Goal: Task Accomplishment & Management: Complete application form

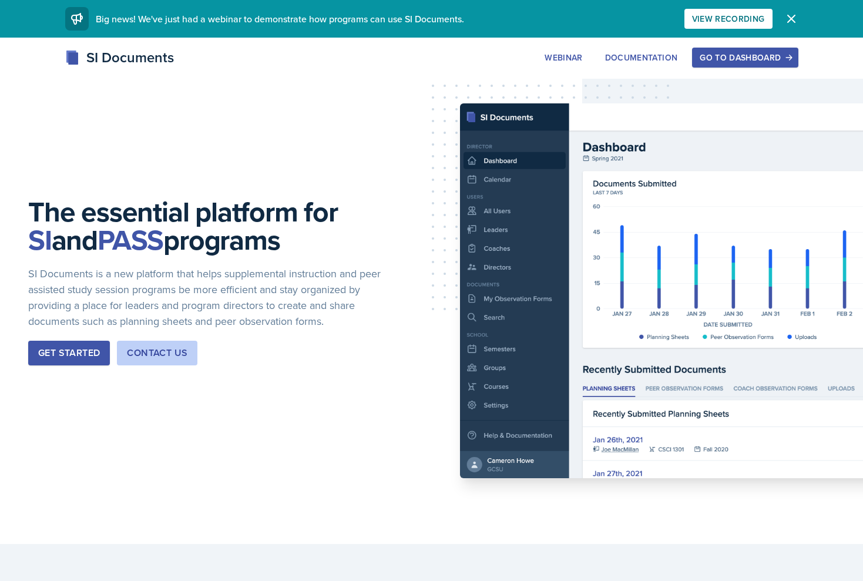
click at [724, 61] on div "Go to Dashboard" at bounding box center [745, 57] width 91 height 9
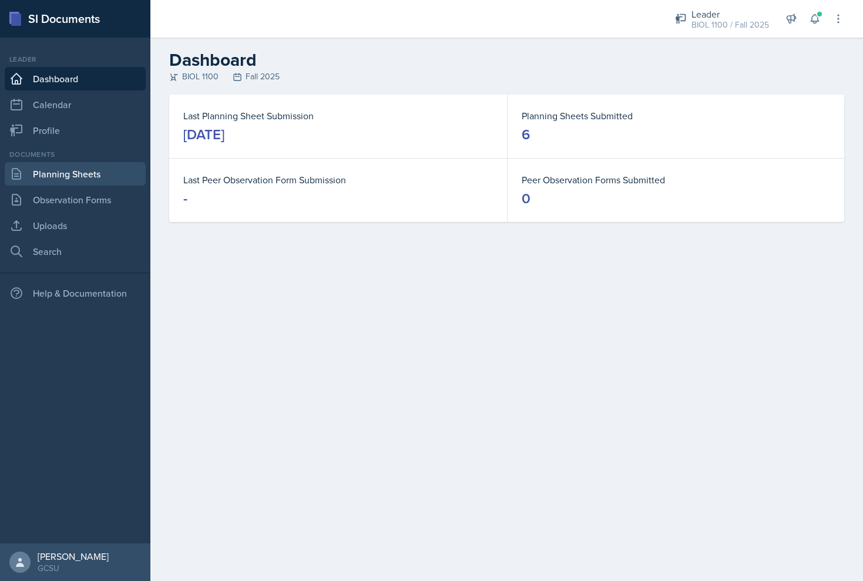
click at [52, 172] on link "Planning Sheets" at bounding box center [75, 174] width 141 height 24
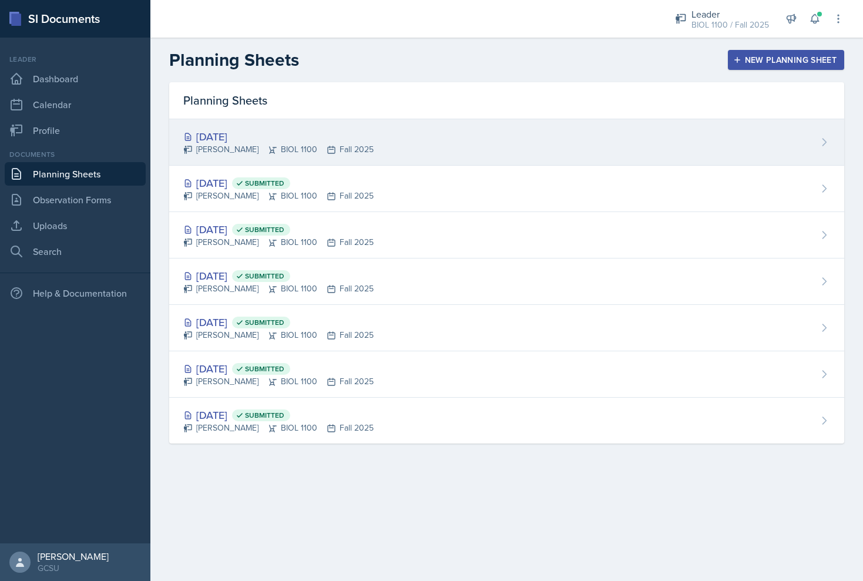
click at [470, 135] on div "[DATE] [PERSON_NAME] BIOL 1100 Fall 2025" at bounding box center [506, 142] width 675 height 46
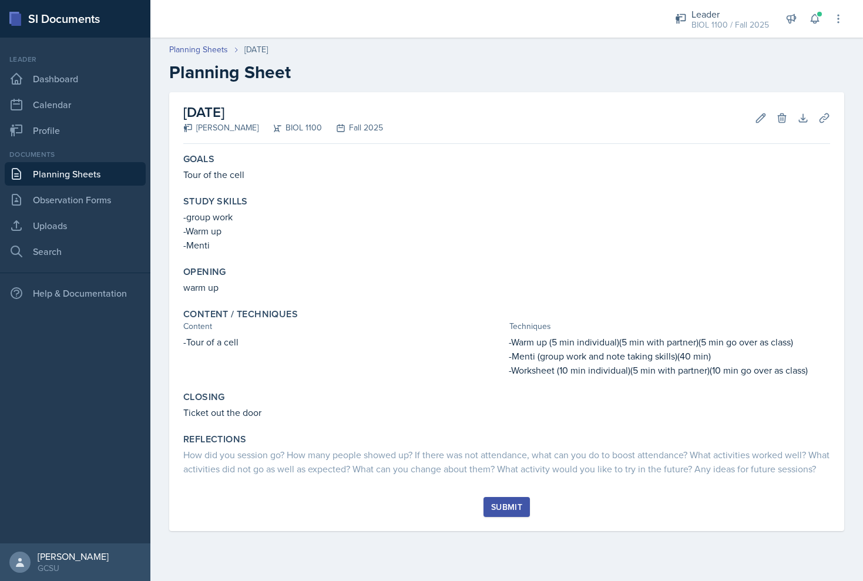
click at [512, 512] on div "Submit" at bounding box center [506, 507] width 31 height 9
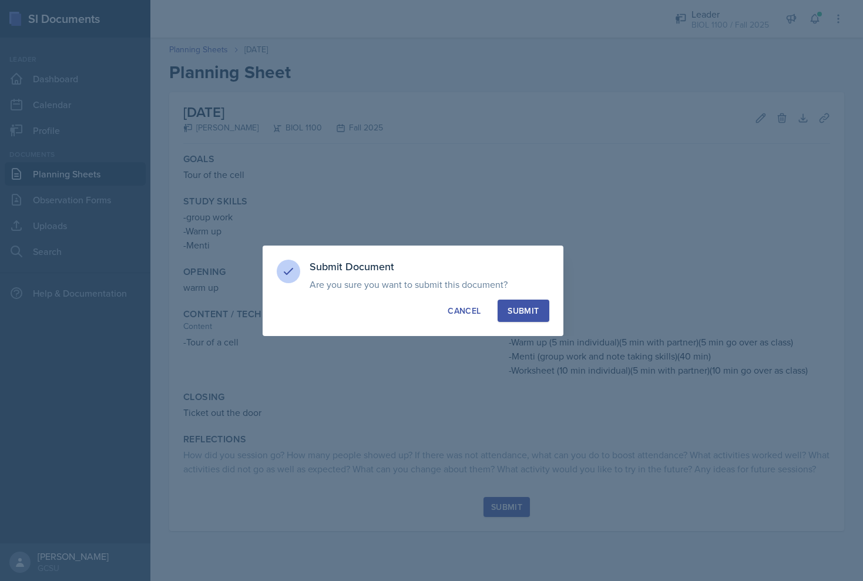
click at [528, 314] on div "Submit" at bounding box center [523, 311] width 31 height 12
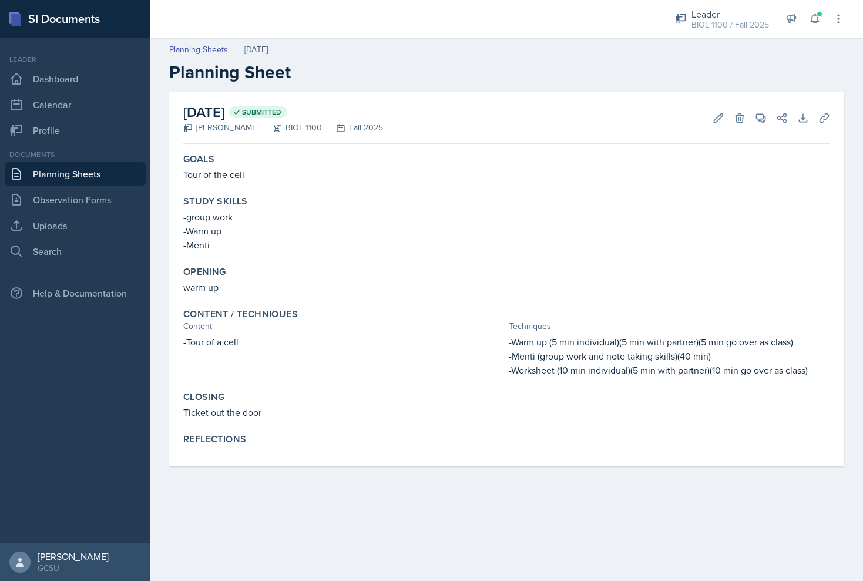
click at [91, 174] on link "Planning Sheets" at bounding box center [75, 174] width 141 height 24
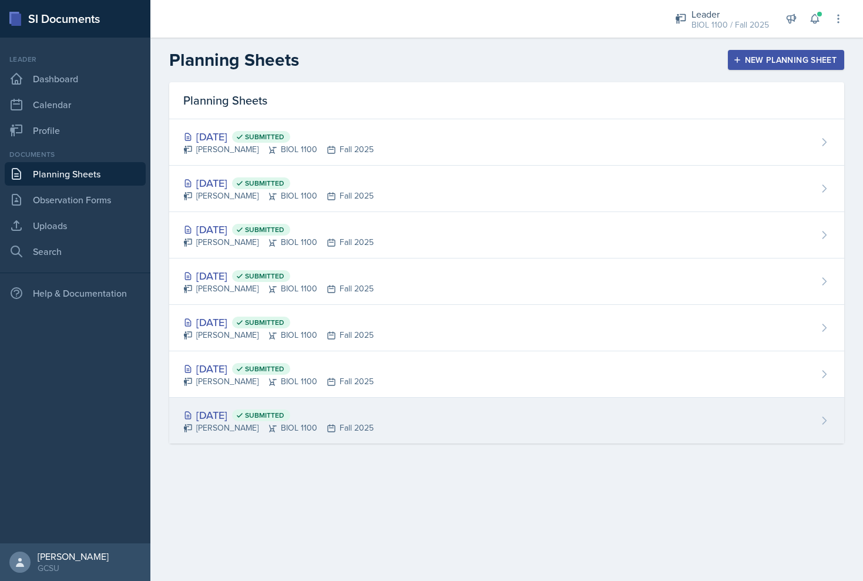
click at [270, 433] on icon at bounding box center [272, 428] width 9 height 9
